Goal: Task Accomplishment & Management: Manage account settings

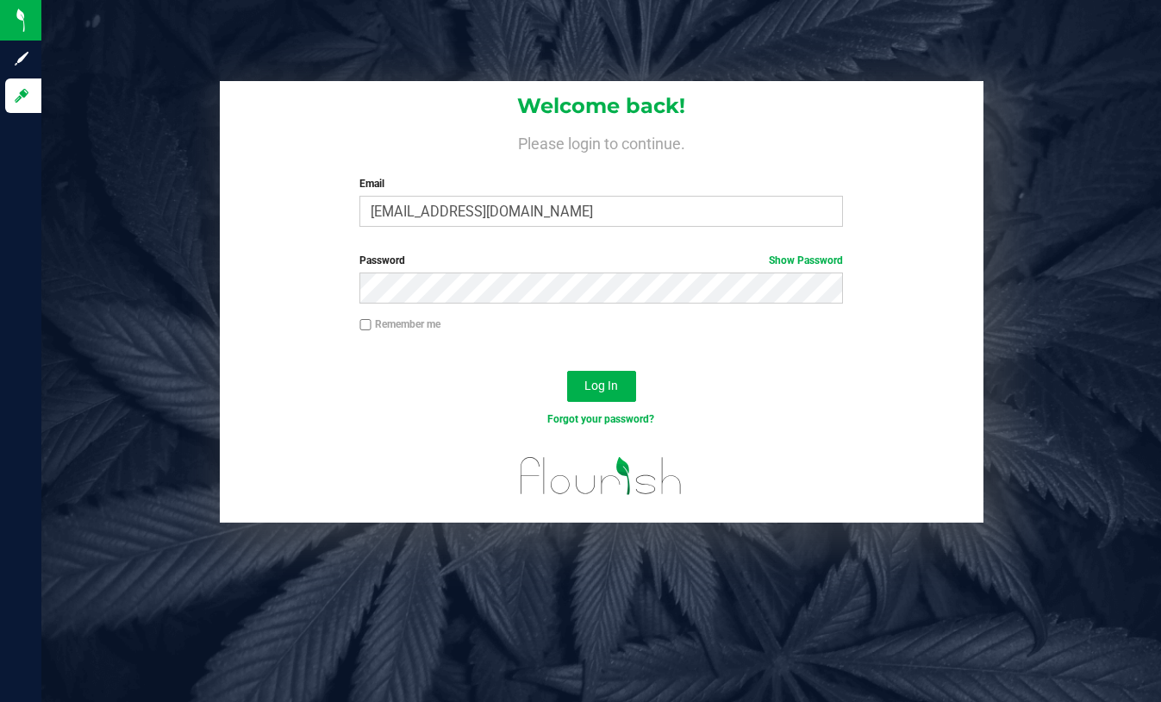
click at [567, 371] on button "Log In" at bounding box center [601, 386] width 69 height 31
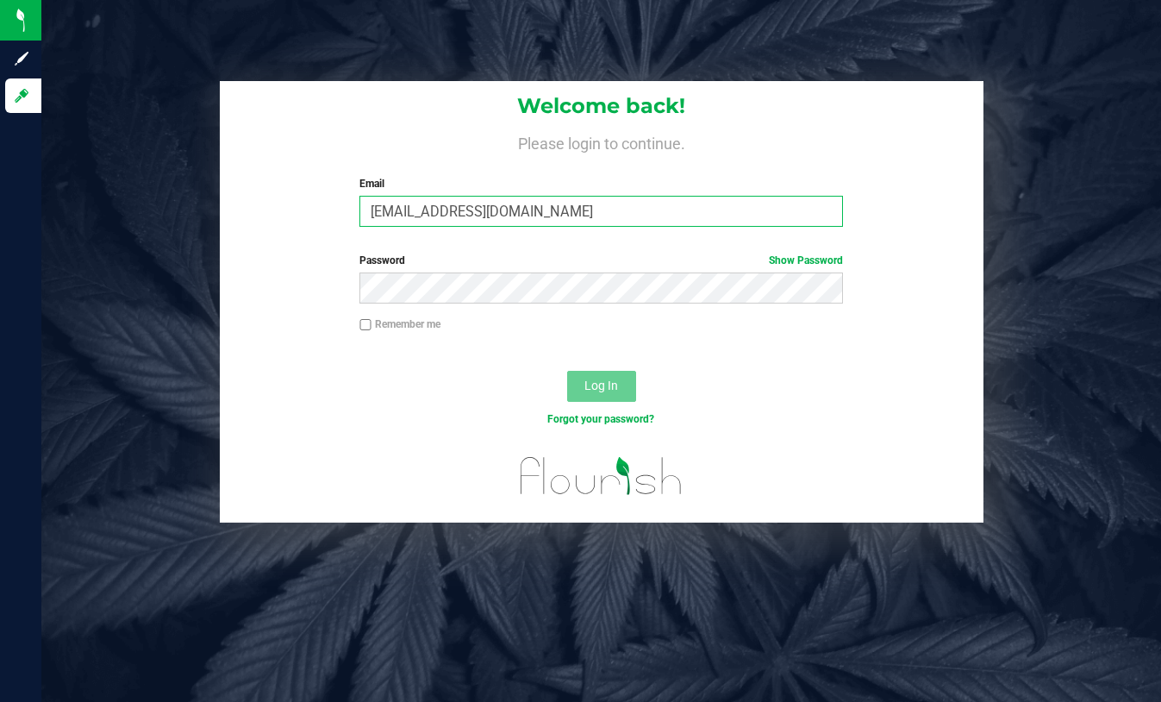
click at [392, 213] on input "[EMAIL_ADDRESS][DOMAIN_NAME]" at bounding box center [600, 211] width 483 height 31
type input "[EMAIL_ADDRESS][DOMAIN_NAME]"
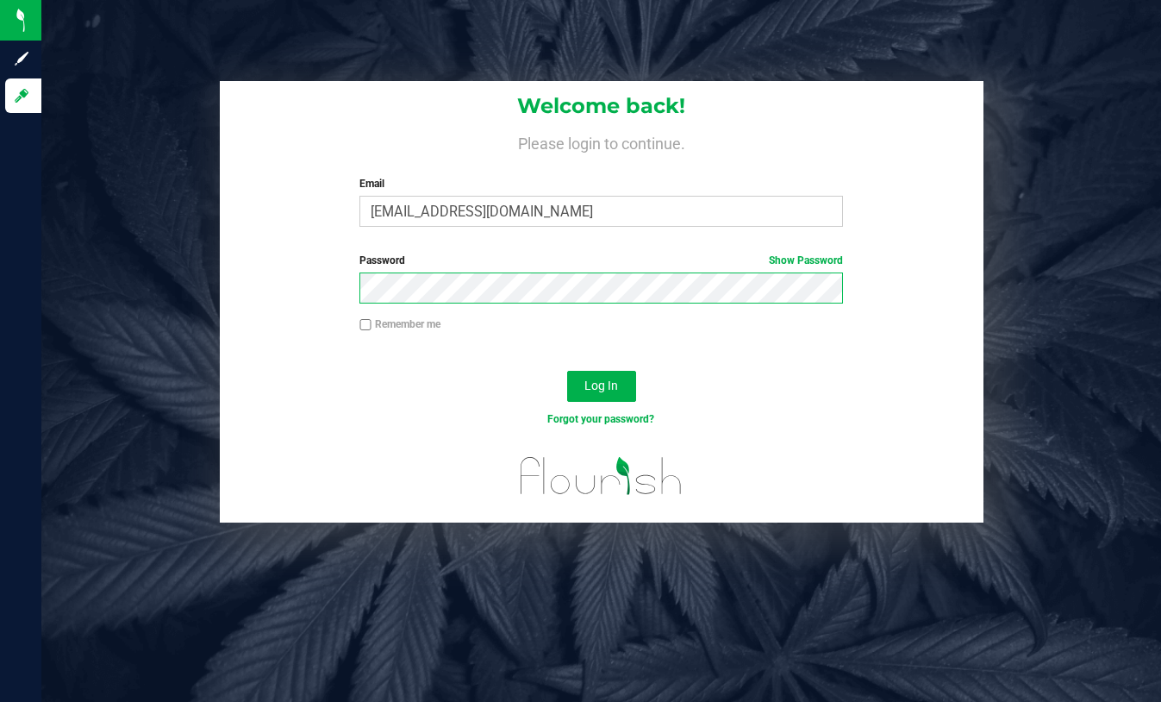
click at [567, 371] on button "Log In" at bounding box center [601, 386] width 69 height 31
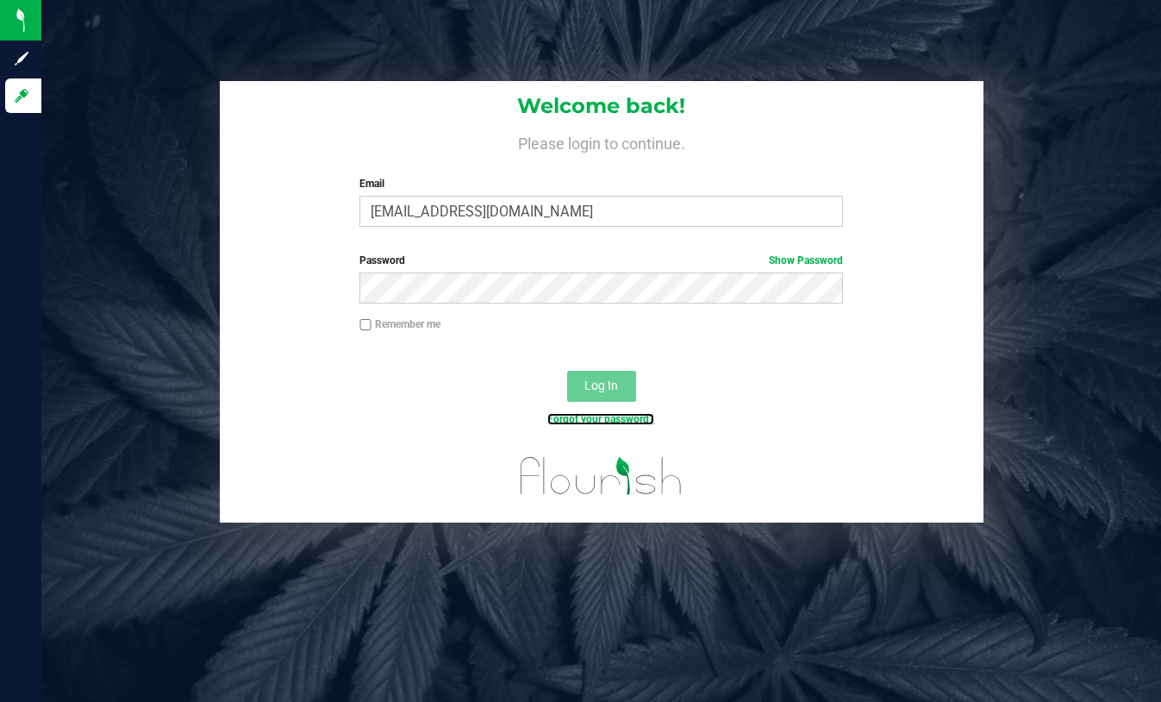
click at [620, 421] on link "Forgot your password?" at bounding box center [600, 419] width 107 height 12
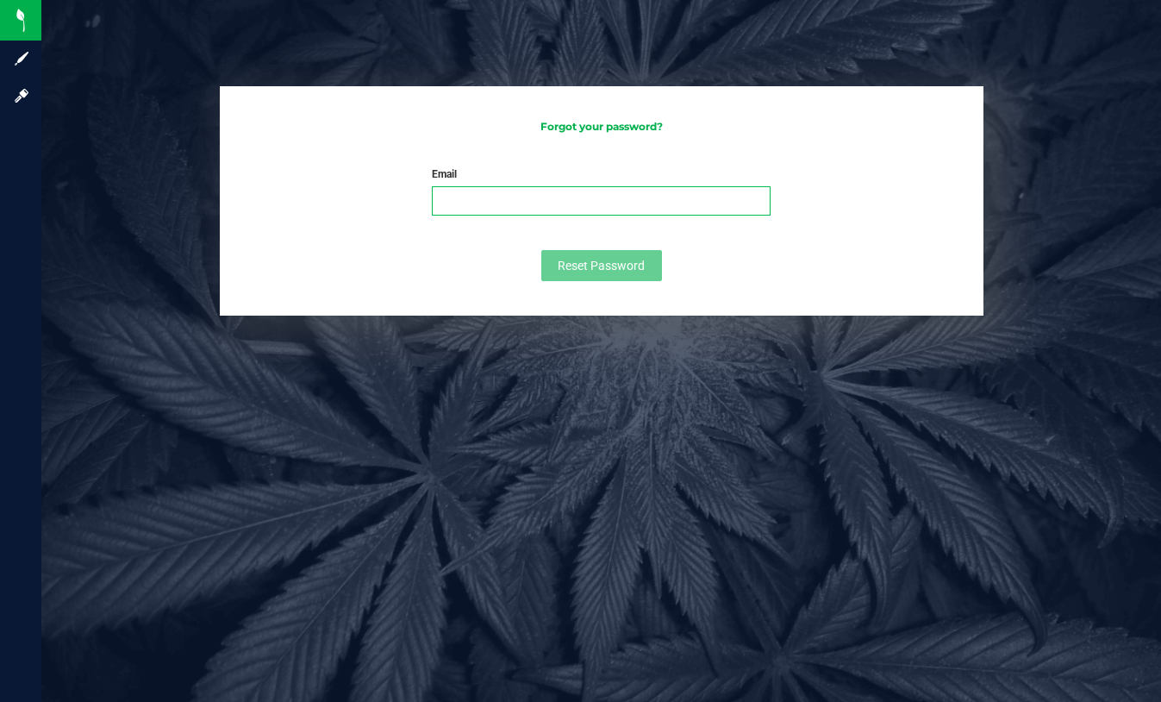
click at [579, 206] on input "Email" at bounding box center [601, 200] width 339 height 29
click at [555, 206] on input "Email" at bounding box center [601, 200] width 339 height 29
click at [465, 200] on input "[EMAIL_ADDRESS][DOMAIN_NAME]" at bounding box center [601, 200] width 339 height 29
type input "[EMAIL_ADDRESS][DOMAIN_NAME]"
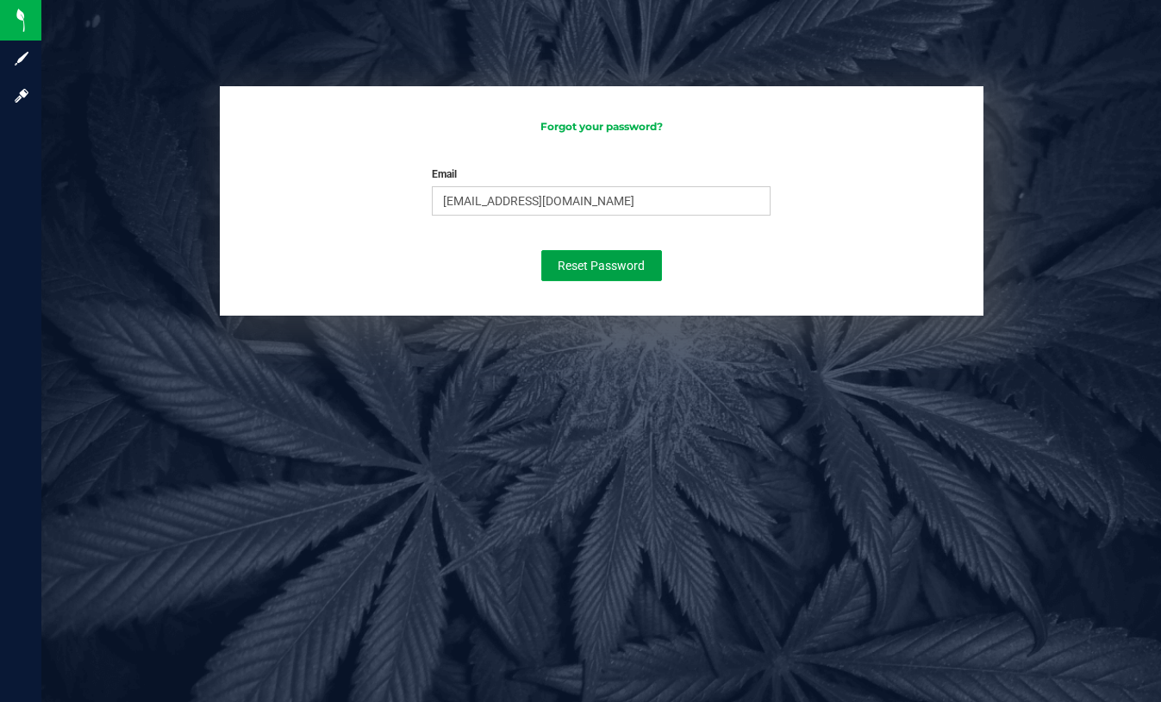
click at [604, 263] on span "Reset Password" at bounding box center [601, 266] width 87 height 14
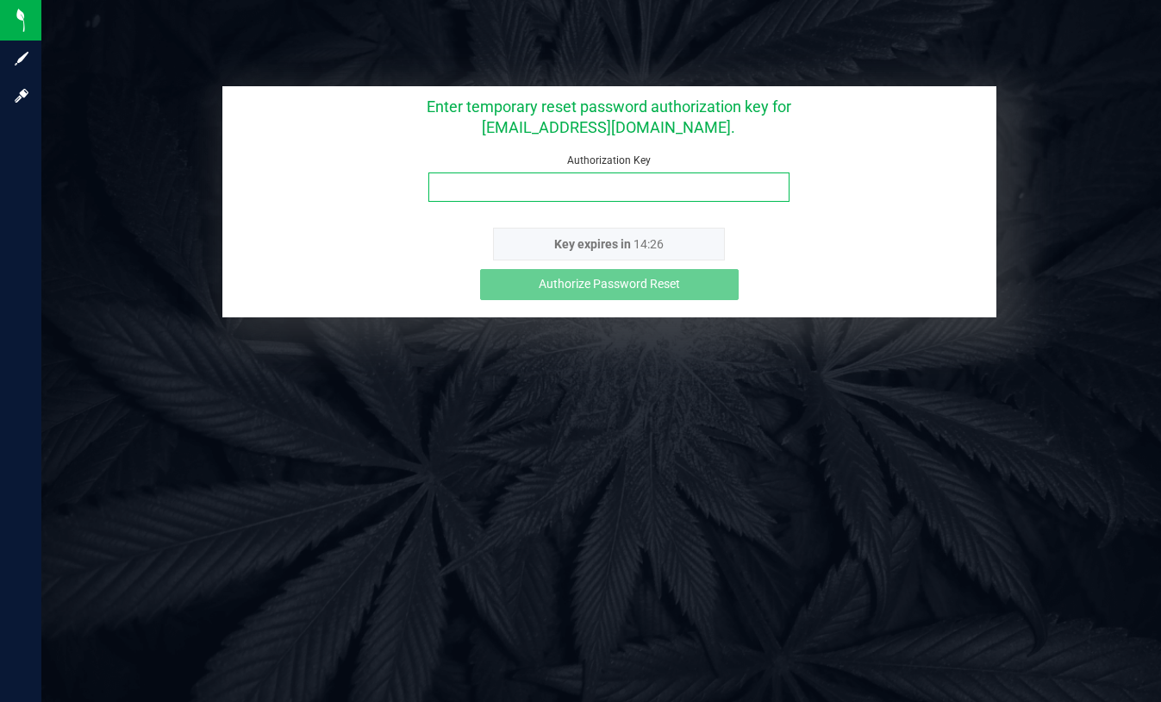
click at [692, 192] on input "Authorization Key" at bounding box center [608, 186] width 361 height 29
type input "rc7vmxag"
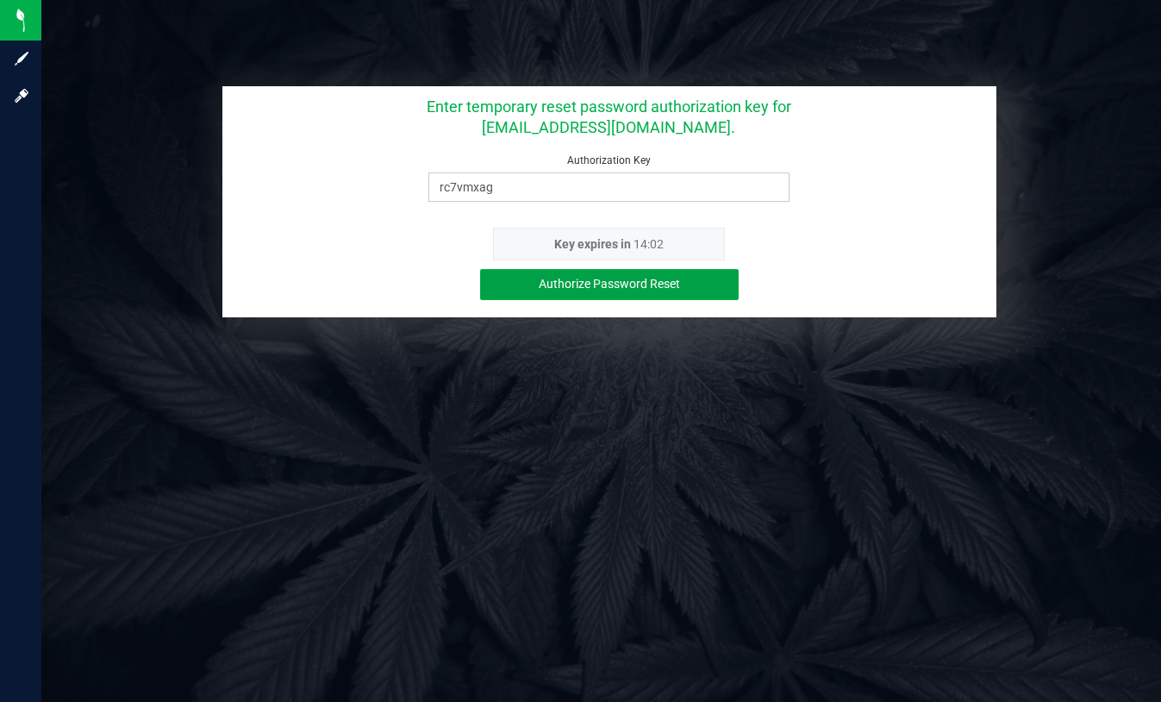
click at [637, 284] on span "Authorize Password Reset" at bounding box center [609, 284] width 141 height 14
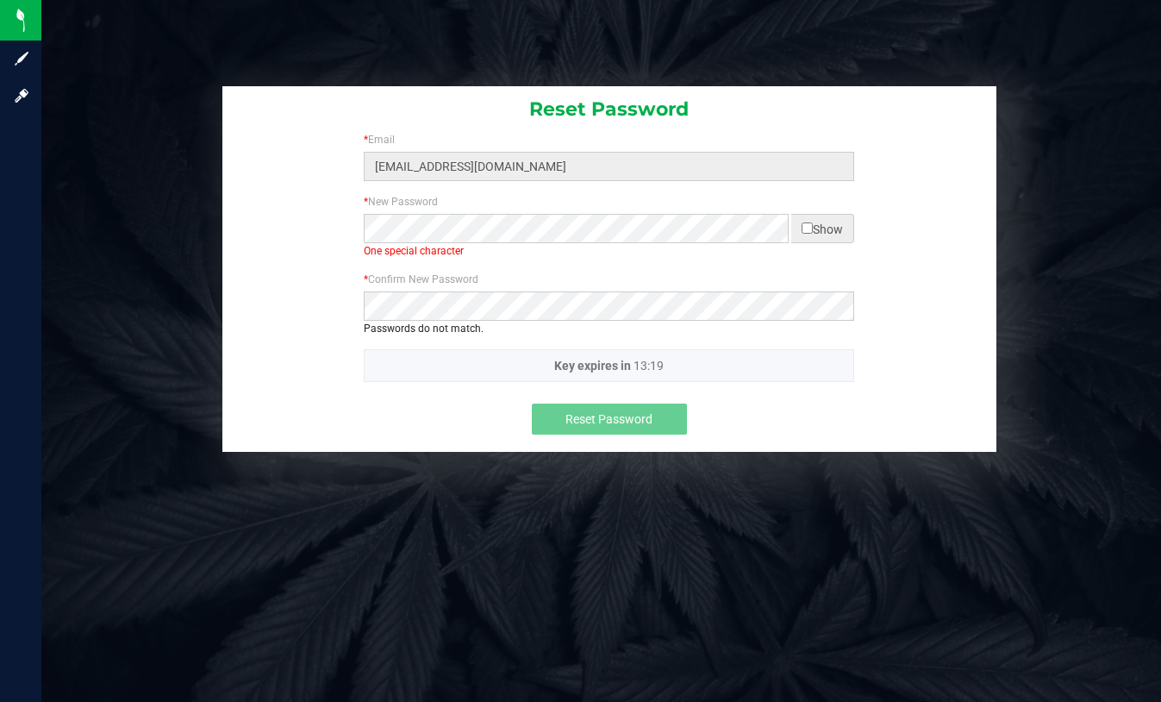
click at [749, 337] on div "* Confirm New Password Please confirm your password. Passwords do not match." at bounding box center [609, 310] width 774 height 78
click at [801, 224] on input "checkbox" at bounding box center [806, 227] width 11 height 11
checkbox input "true"
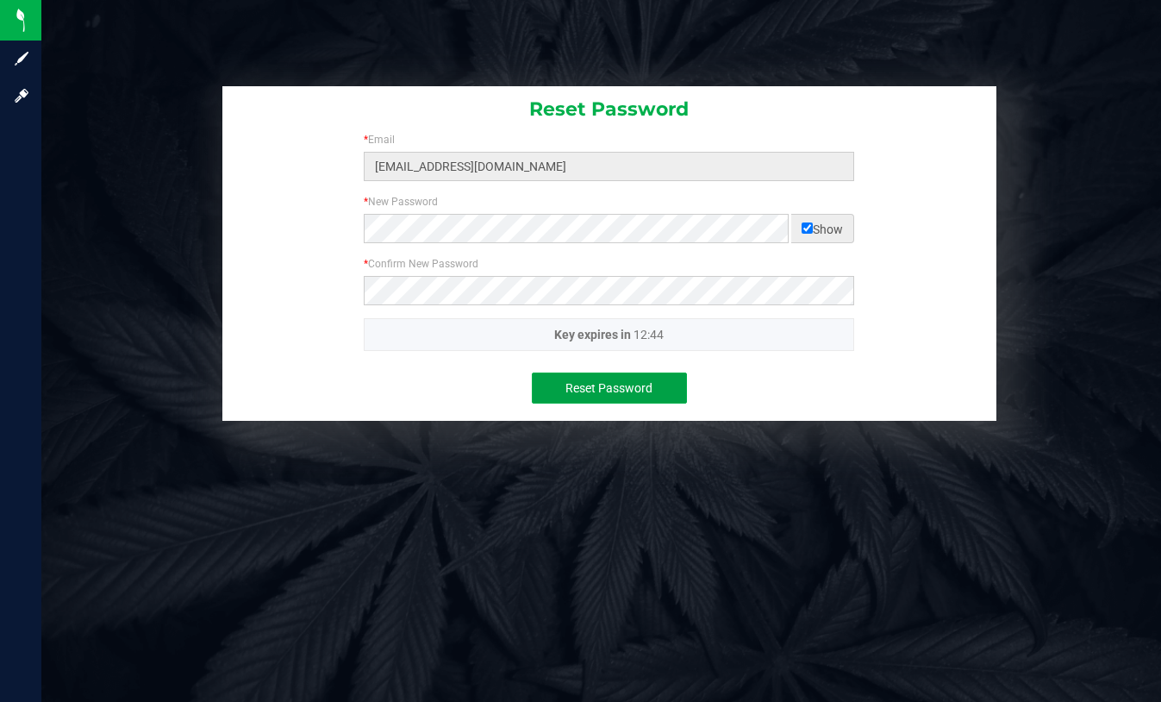
click at [647, 390] on span "Reset Password" at bounding box center [608, 388] width 87 height 14
